Goal: Task Accomplishment & Management: Manage account settings

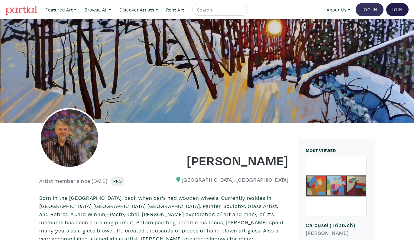
click at [376, 8] on link "Log In" at bounding box center [370, 9] width 28 height 13
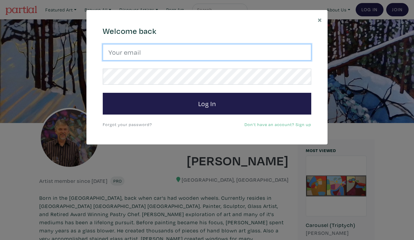
type input "gordsellen@gmail.com"
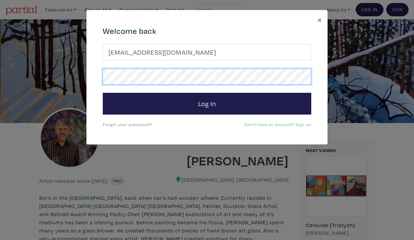
click at [207, 103] on button "Log In" at bounding box center [207, 104] width 209 height 22
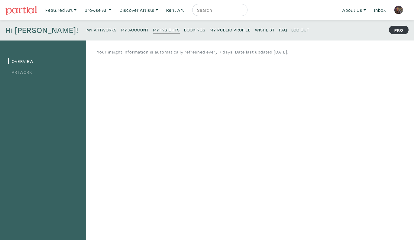
click at [25, 8] on img at bounding box center [21, 10] width 32 height 9
